Goal: Find specific page/section: Find specific page/section

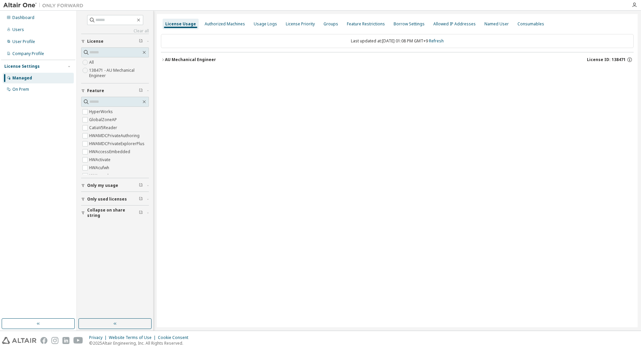
click at [181, 62] on div "AU Mechanical Engineer" at bounding box center [190, 59] width 51 height 5
